Goal: Information Seeking & Learning: Learn about a topic

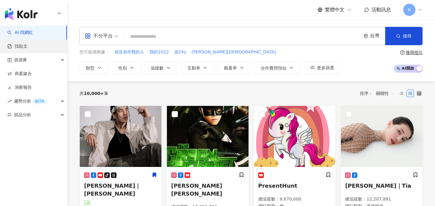
click at [27, 47] on link "找貼文" at bounding box center [17, 46] width 20 height 6
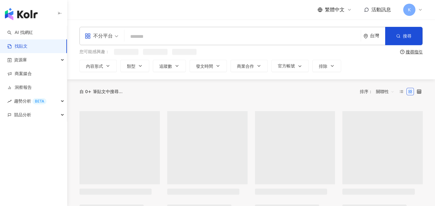
click at [149, 37] on input "search" at bounding box center [242, 36] width 231 height 13
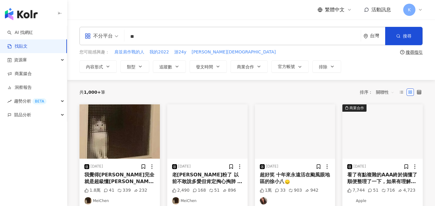
type input "**"
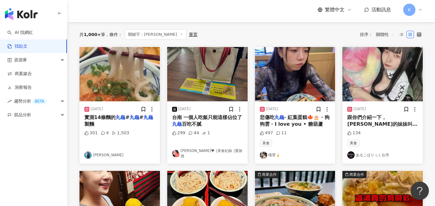
scroll to position [61, 0]
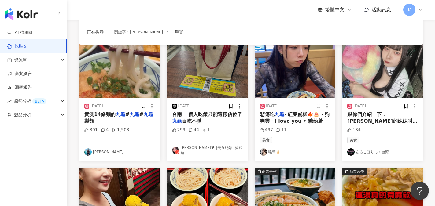
click at [115, 88] on img "button" at bounding box center [119, 71] width 80 height 54
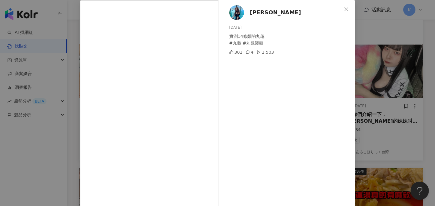
scroll to position [31, 0]
click at [234, 14] on img at bounding box center [236, 12] width 15 height 15
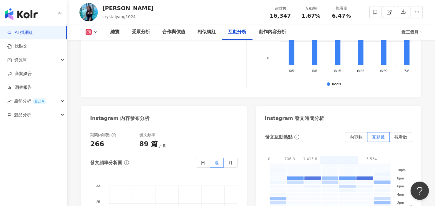
scroll to position [1558, 0]
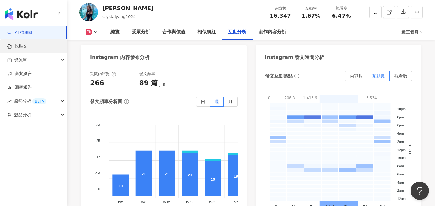
click at [26, 46] on link "找貼文" at bounding box center [17, 46] width 20 height 6
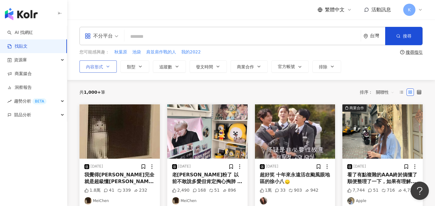
click at [111, 68] on button "內容形式" at bounding box center [97, 66] width 37 height 12
click at [141, 69] on button "類型" at bounding box center [134, 66] width 29 height 12
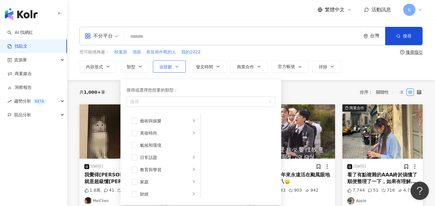
click at [172, 65] on span "追蹤數" at bounding box center [165, 66] width 13 height 5
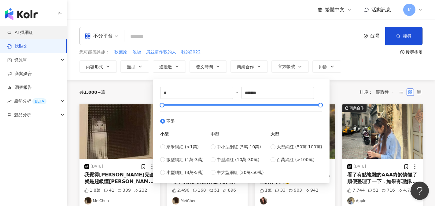
click at [24, 34] on link "AI 找網紅" at bounding box center [20, 33] width 26 height 6
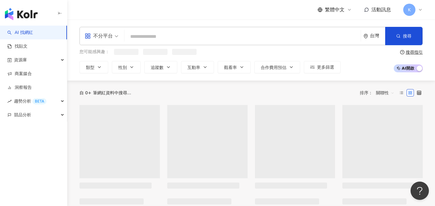
click at [147, 35] on input "search" at bounding box center [242, 37] width 231 height 12
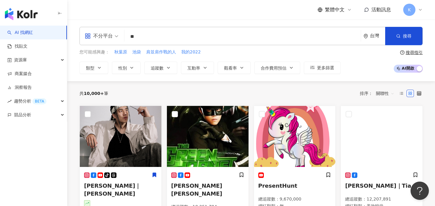
type input "**"
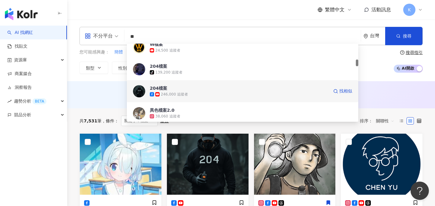
scroll to position [214, 0]
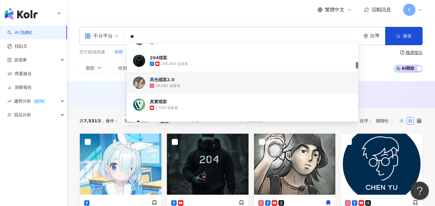
click at [165, 84] on div "38,060 追蹤者" at bounding box center [167, 85] width 25 height 5
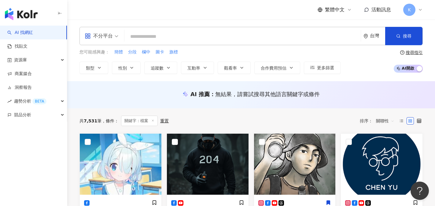
click at [146, 35] on input "search" at bounding box center [242, 37] width 231 height 12
click at [136, 36] on input "search" at bounding box center [242, 37] width 231 height 12
click at [145, 38] on input "search" at bounding box center [242, 37] width 231 height 12
paste input "*******"
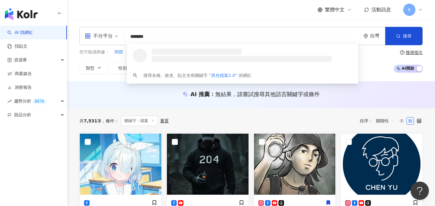
scroll to position [0, 0]
drag, startPoint x: 148, startPoint y: 36, endPoint x: 178, endPoint y: 35, distance: 30.3
click at [178, 35] on input "*******" at bounding box center [242, 37] width 231 height 12
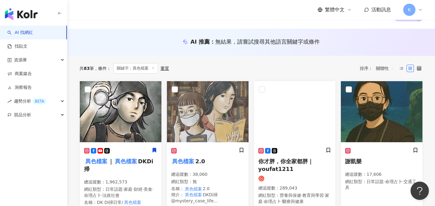
scroll to position [92, 0]
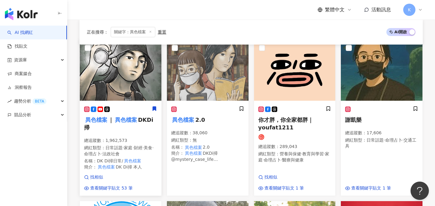
type input "****"
click at [118, 121] on mark "異色檔案" at bounding box center [126, 119] width 24 height 9
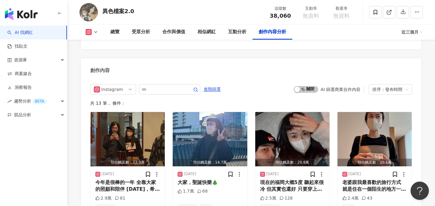
scroll to position [1680, 0]
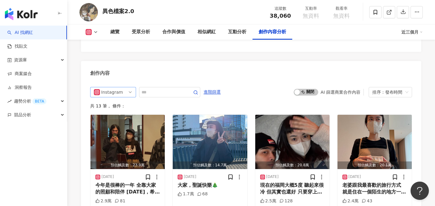
click at [133, 94] on div "Instagram" at bounding box center [113, 92] width 46 height 10
click at [118, 104] on div "不分平台" at bounding box center [112, 105] width 20 height 7
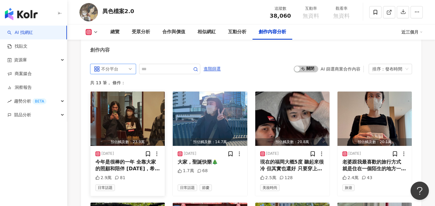
click at [110, 106] on img "button" at bounding box center [127, 119] width 74 height 54
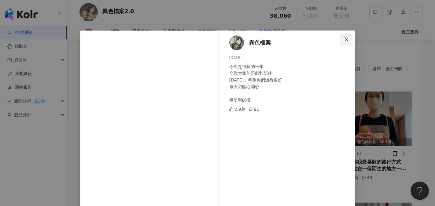
click at [345, 42] on icon "close" at bounding box center [346, 39] width 5 height 5
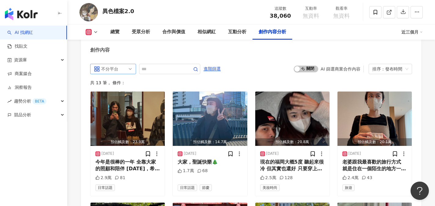
click at [126, 67] on span "不分平台" at bounding box center [113, 69] width 38 height 10
click at [118, 83] on div "不分平台" at bounding box center [112, 82] width 20 height 7
drag, startPoint x: 104, startPoint y: 9, endPoint x: 134, endPoint y: 11, distance: 30.3
click at [134, 11] on div "異色檔案2.0 追蹤數 38,060 互動率 無資料 觀看率 無資料" at bounding box center [251, 12] width 368 height 24
copy div "異色檔案2.0"
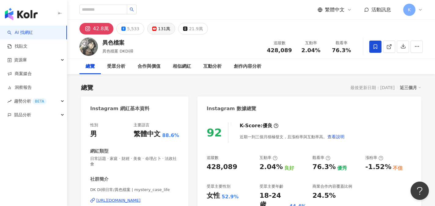
click at [154, 29] on button "131萬" at bounding box center [161, 29] width 28 height 12
click at [158, 29] on div "131萬" at bounding box center [164, 28] width 13 height 9
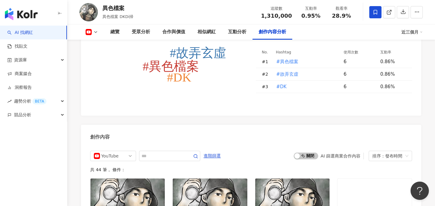
scroll to position [1711, 0]
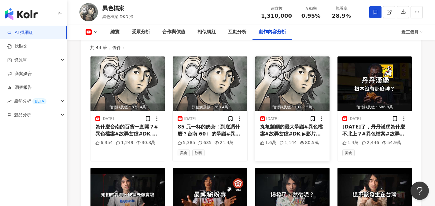
click at [284, 124] on div "丸亀製麵的最大爭議#異色檔案#故弄玄虛#DK ▶影片發布日期：2025年8 月8 日" at bounding box center [292, 131] width 64 height 14
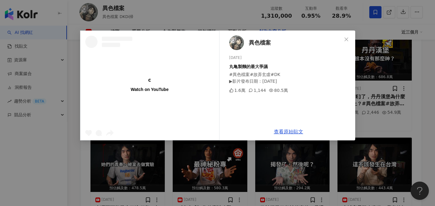
scroll to position [1741, 0]
click at [291, 133] on link "查看原始貼文" at bounding box center [288, 132] width 29 height 6
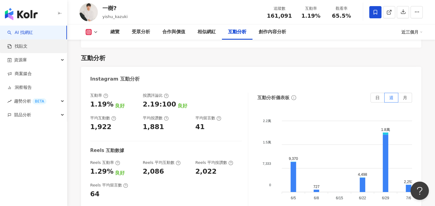
scroll to position [1229, 0]
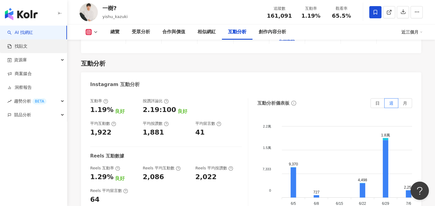
click at [21, 47] on link "找貼文" at bounding box center [17, 46] width 20 height 6
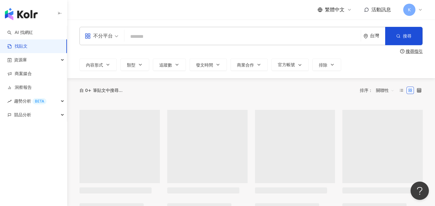
click at [149, 33] on input "search" at bounding box center [242, 36] width 231 height 13
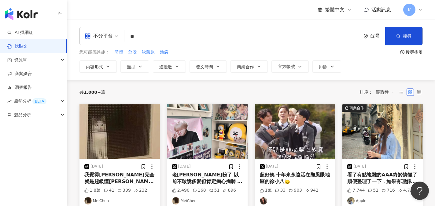
click at [184, 35] on input "**" at bounding box center [242, 36] width 231 height 13
type input "*"
type input "***"
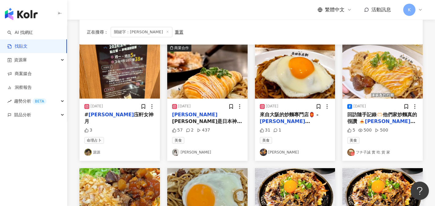
scroll to position [61, 0]
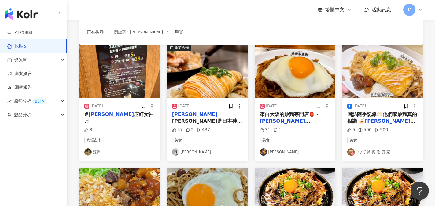
click at [207, 118] on span "庄軒是日本神戶炒麵鐵板燒的品牌，Google 評價高達4.8顆星，口碑非常好。主打使用自家製麵條，呈現正宗神戶炒麵風味。" at bounding box center [207, 134] width 70 height 33
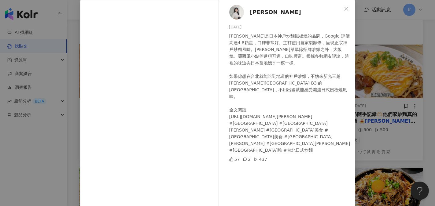
scroll to position [0, 0]
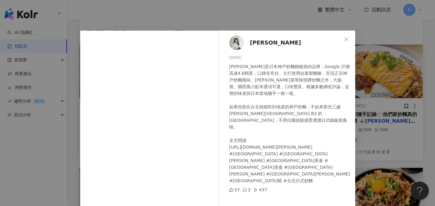
click at [254, 42] on span "[PERSON_NAME]" at bounding box center [275, 42] width 51 height 9
click at [345, 40] on icon "close" at bounding box center [346, 39] width 4 height 4
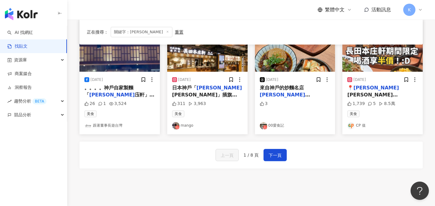
scroll to position [336, 0]
click at [380, 92] on span "庄軒 台北市信義區松壽路11號B2 (新光三越A11) 11:00-21:30 (五六~22:00) 今天來吃來自神戶的日式炒麵&大阪燒😍 剛開幕的時候就跑去…" at bounding box center [382, 163] width 70 height 143
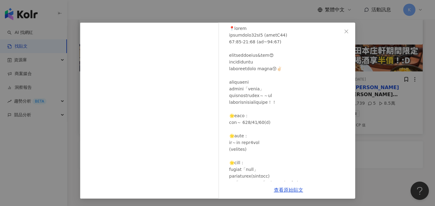
scroll to position [31, 0]
drag, startPoint x: 252, startPoint y: 51, endPoint x: 313, endPoint y: 73, distance: 65.3
click at [313, 73] on div at bounding box center [289, 142] width 121 height 235
click at [312, 85] on div at bounding box center [289, 142] width 121 height 235
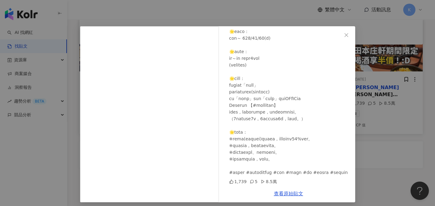
scroll to position [0, 0]
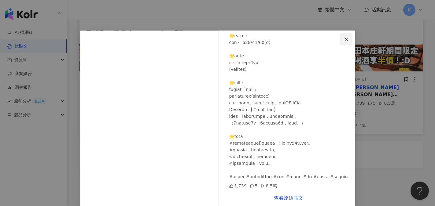
click at [344, 42] on icon "close" at bounding box center [346, 39] width 5 height 5
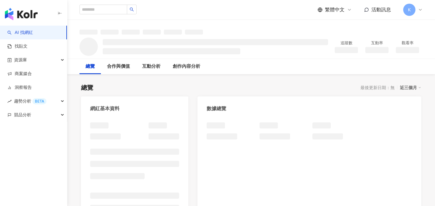
scroll to position [31, 0]
